Goal: Information Seeking & Learning: Learn about a topic

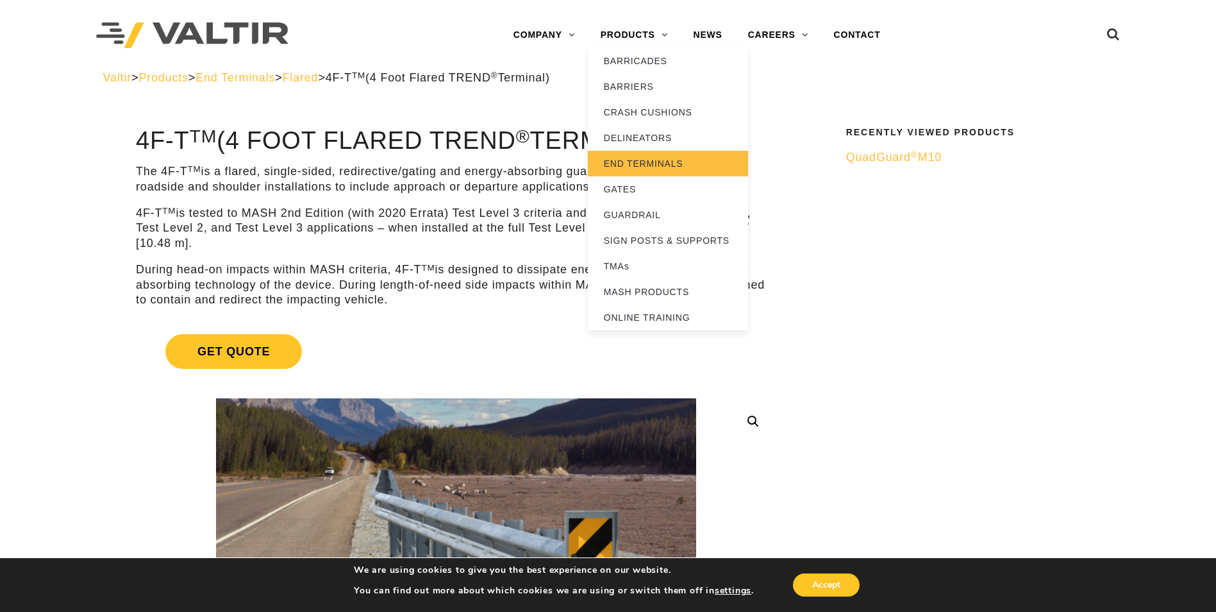
click at [630, 162] on link "END TERMINALS" at bounding box center [668, 164] width 160 height 26
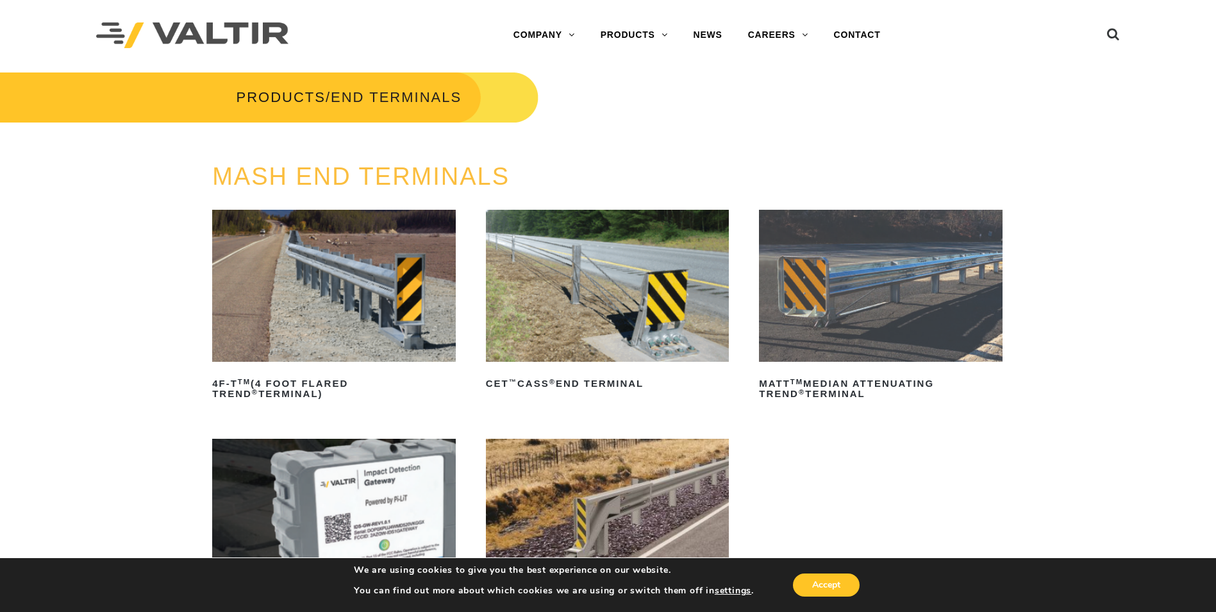
click at [904, 339] on img at bounding box center [881, 286] width 244 height 152
